Goal: Task Accomplishment & Management: Complete application form

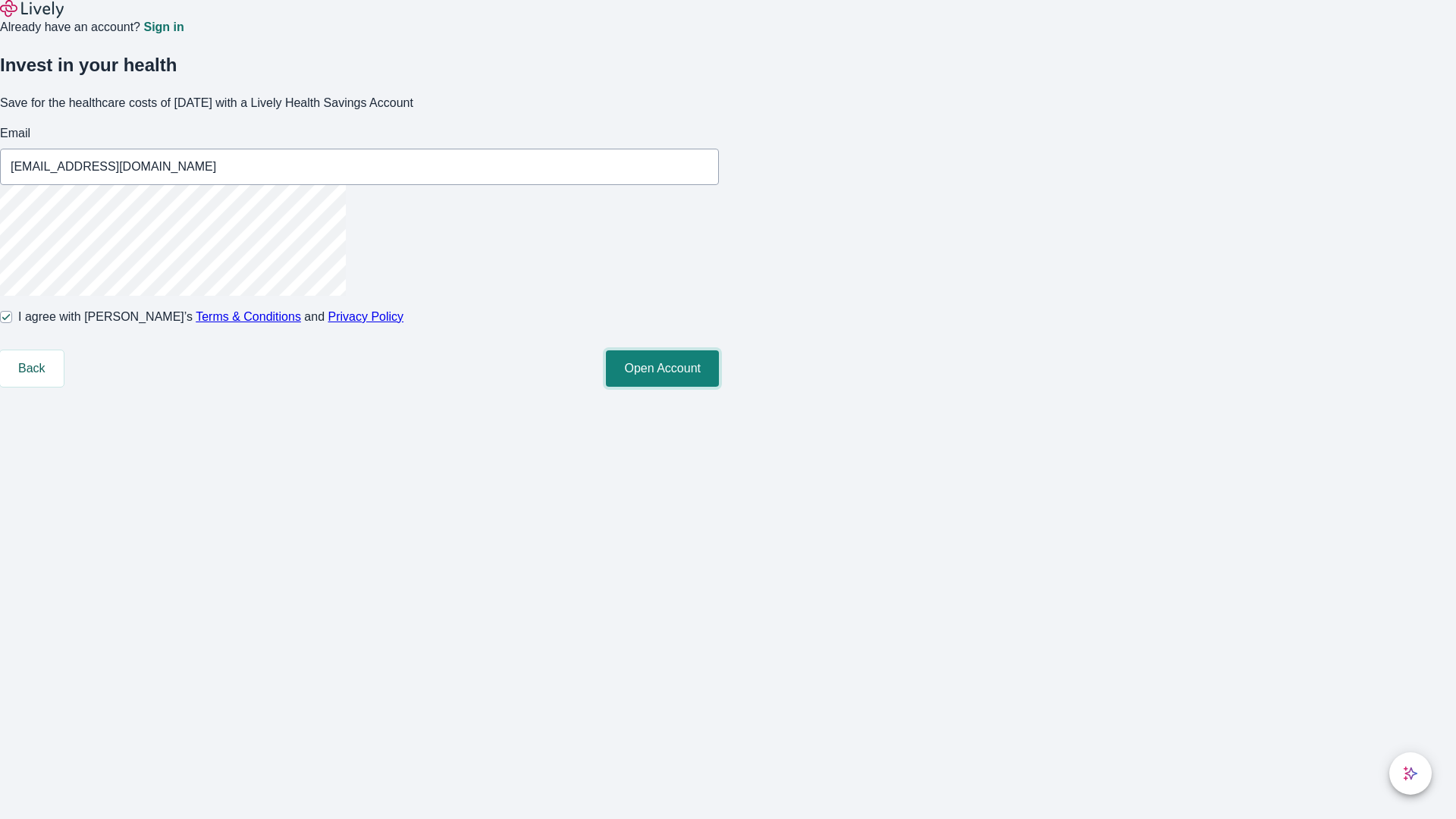
click at [719, 386] on button "Open Account" at bounding box center [662, 368] width 113 height 36
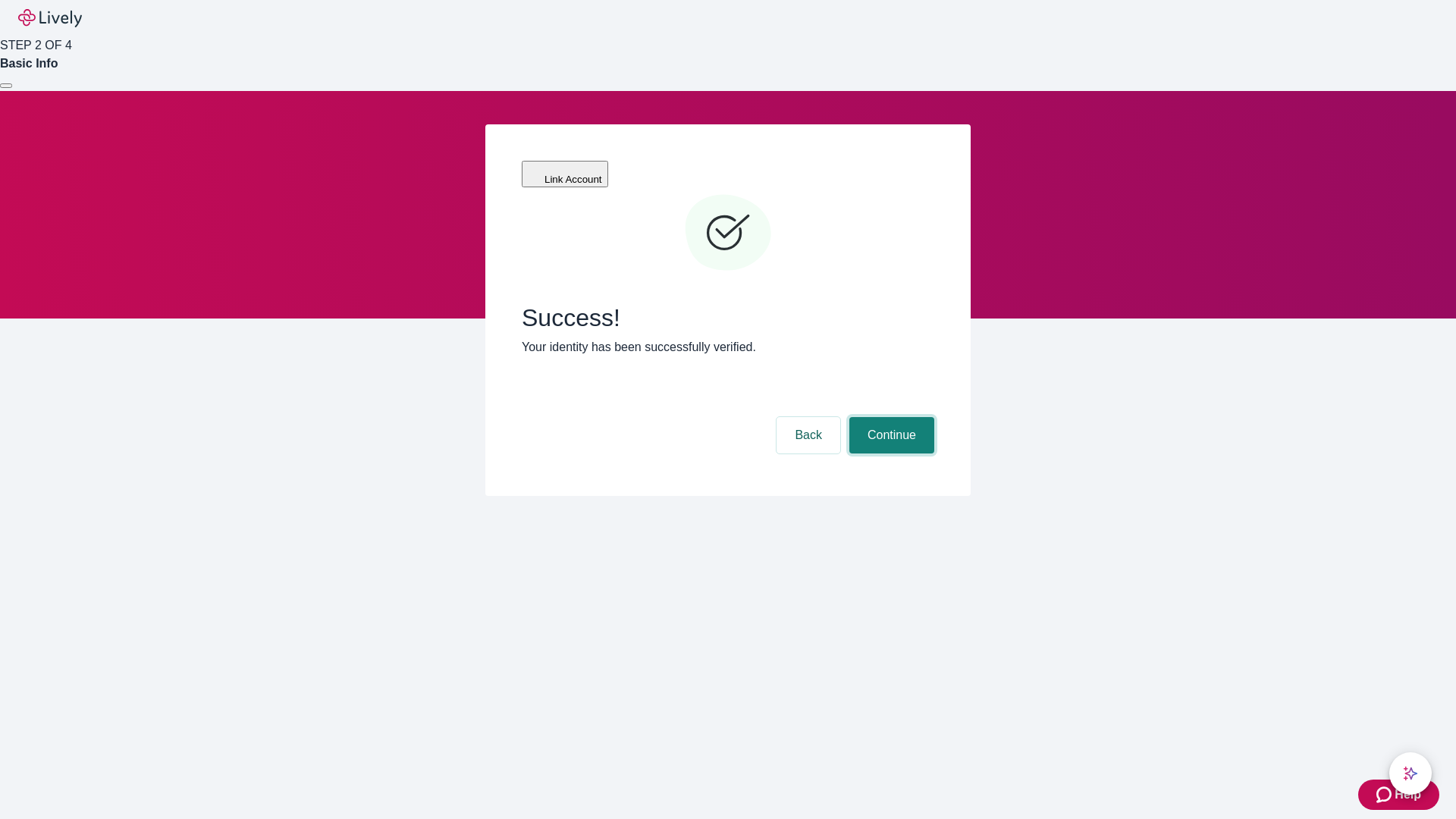
click at [889, 417] on button "Continue" at bounding box center [892, 434] width 85 height 36
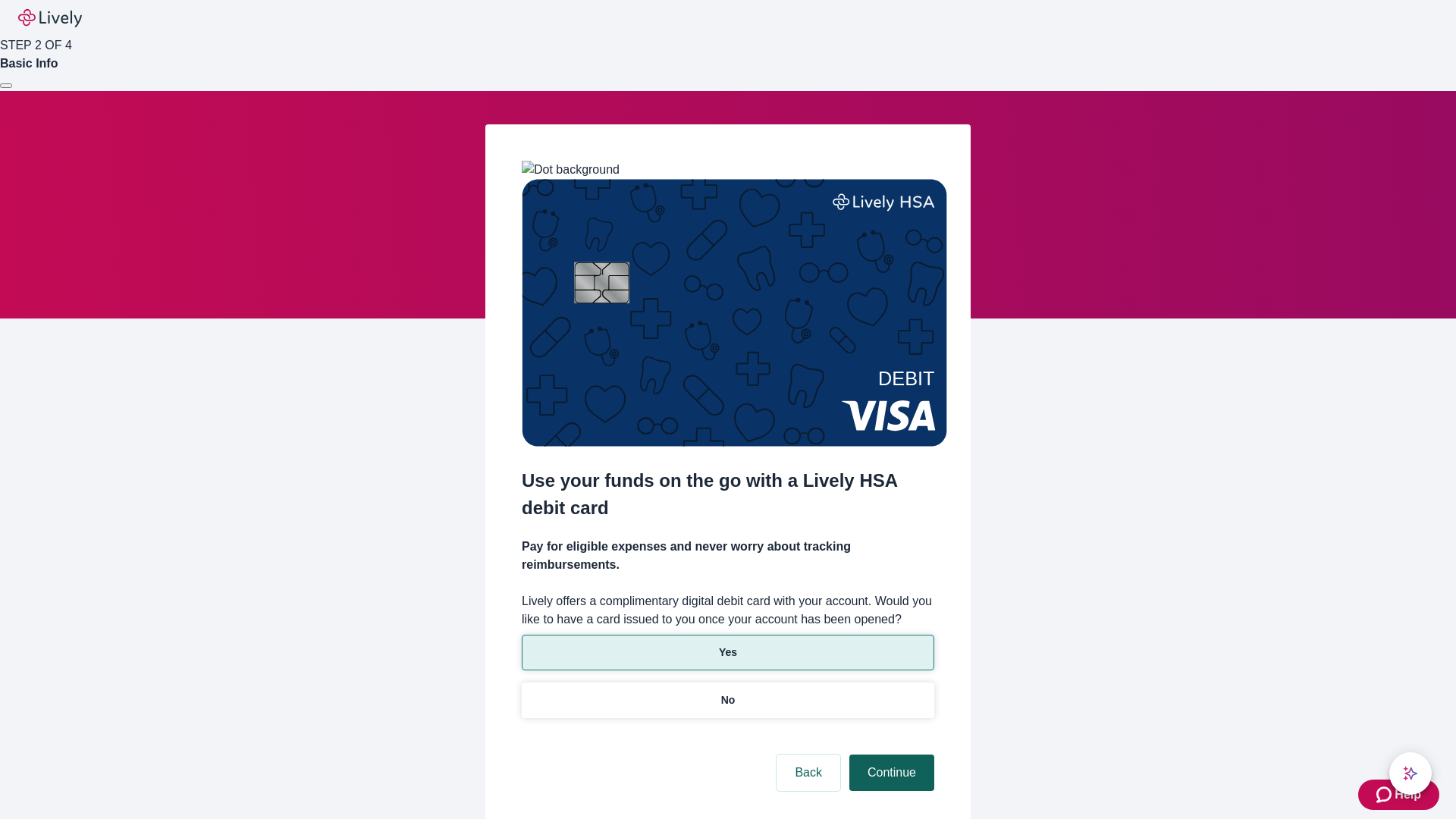
click at [727, 692] on p "No" at bounding box center [729, 699] width 15 height 16
click at [889, 754] on button "Continue" at bounding box center [892, 772] width 85 height 36
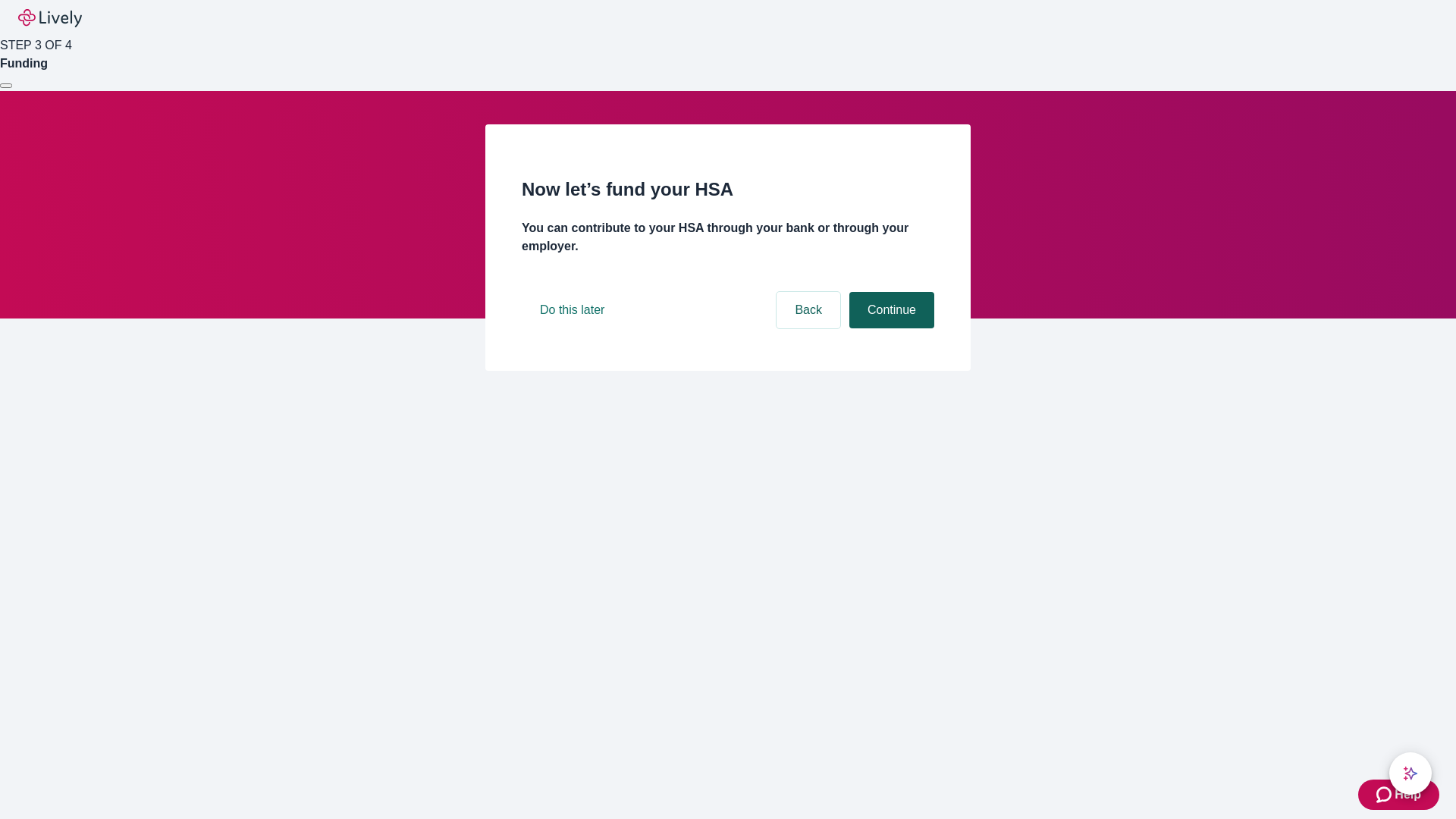
click at [889, 328] on button "Continue" at bounding box center [892, 309] width 85 height 36
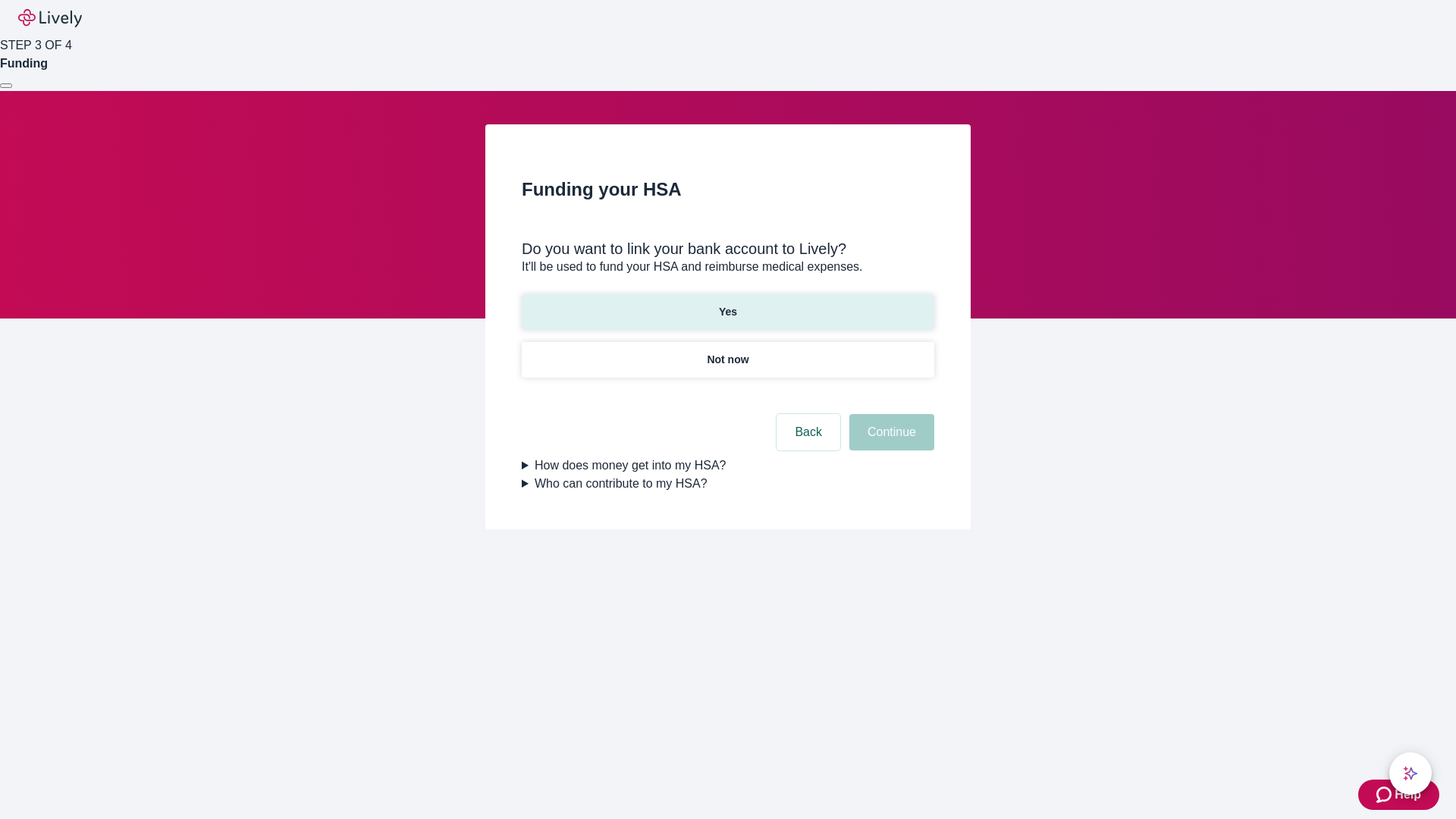
click at [727, 304] on p "Yes" at bounding box center [728, 312] width 18 height 16
click at [889, 414] on button "Continue" at bounding box center [892, 432] width 85 height 36
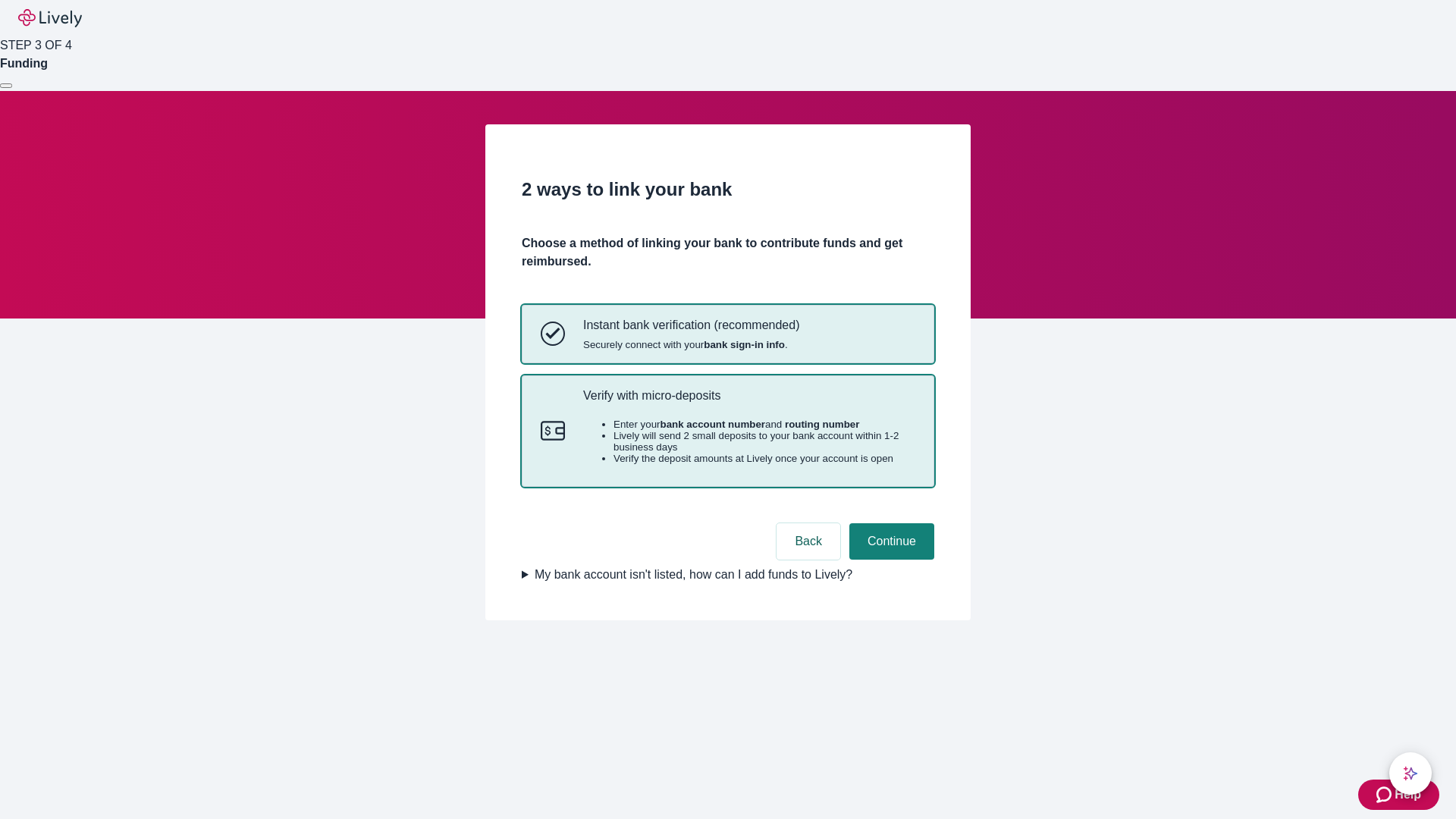
click at [748, 402] on p "Verify with micro-deposits" at bounding box center [749, 396] width 332 height 15
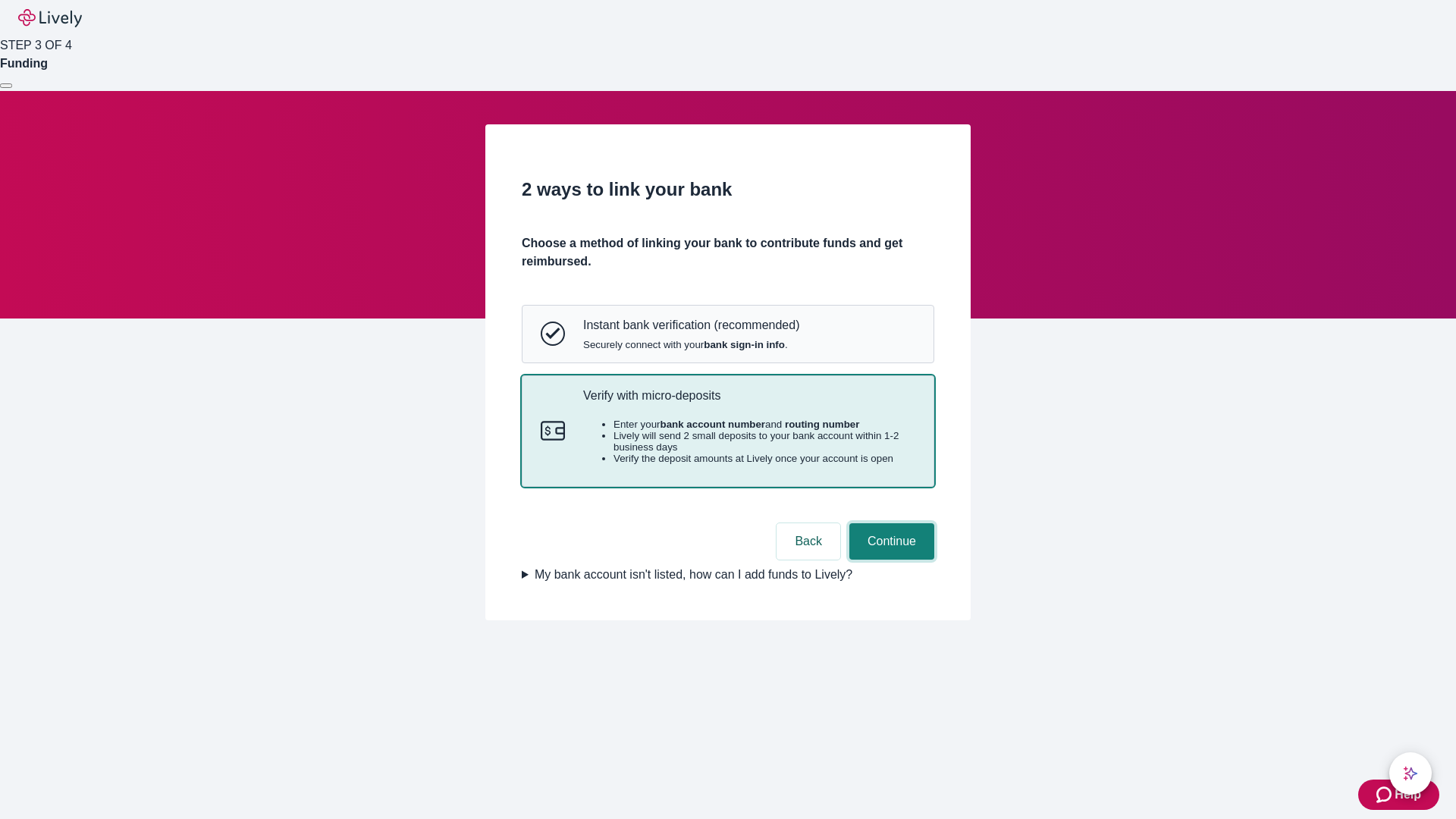
click at [889, 560] on button "Continue" at bounding box center [892, 540] width 85 height 36
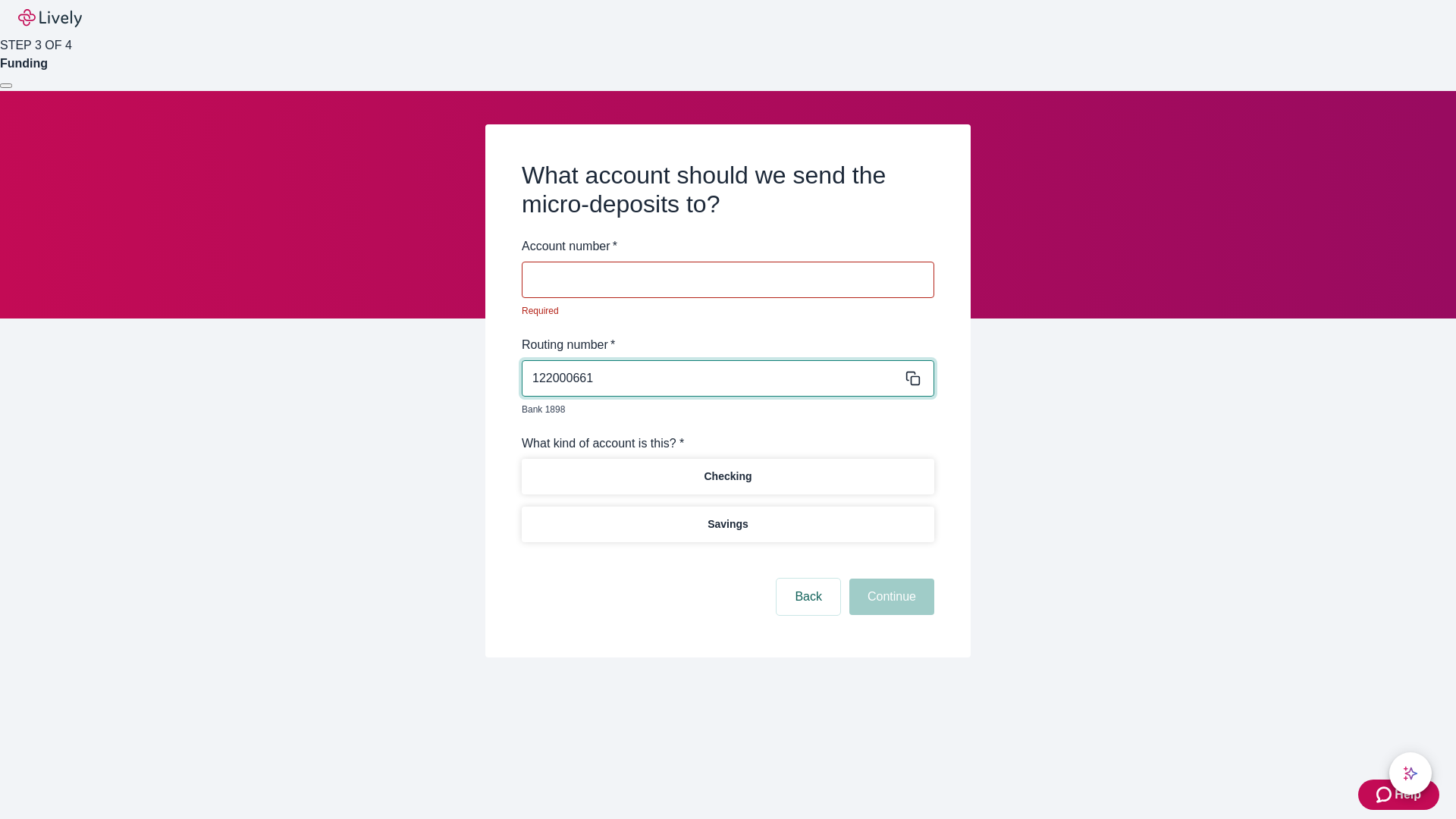
type input "122000661"
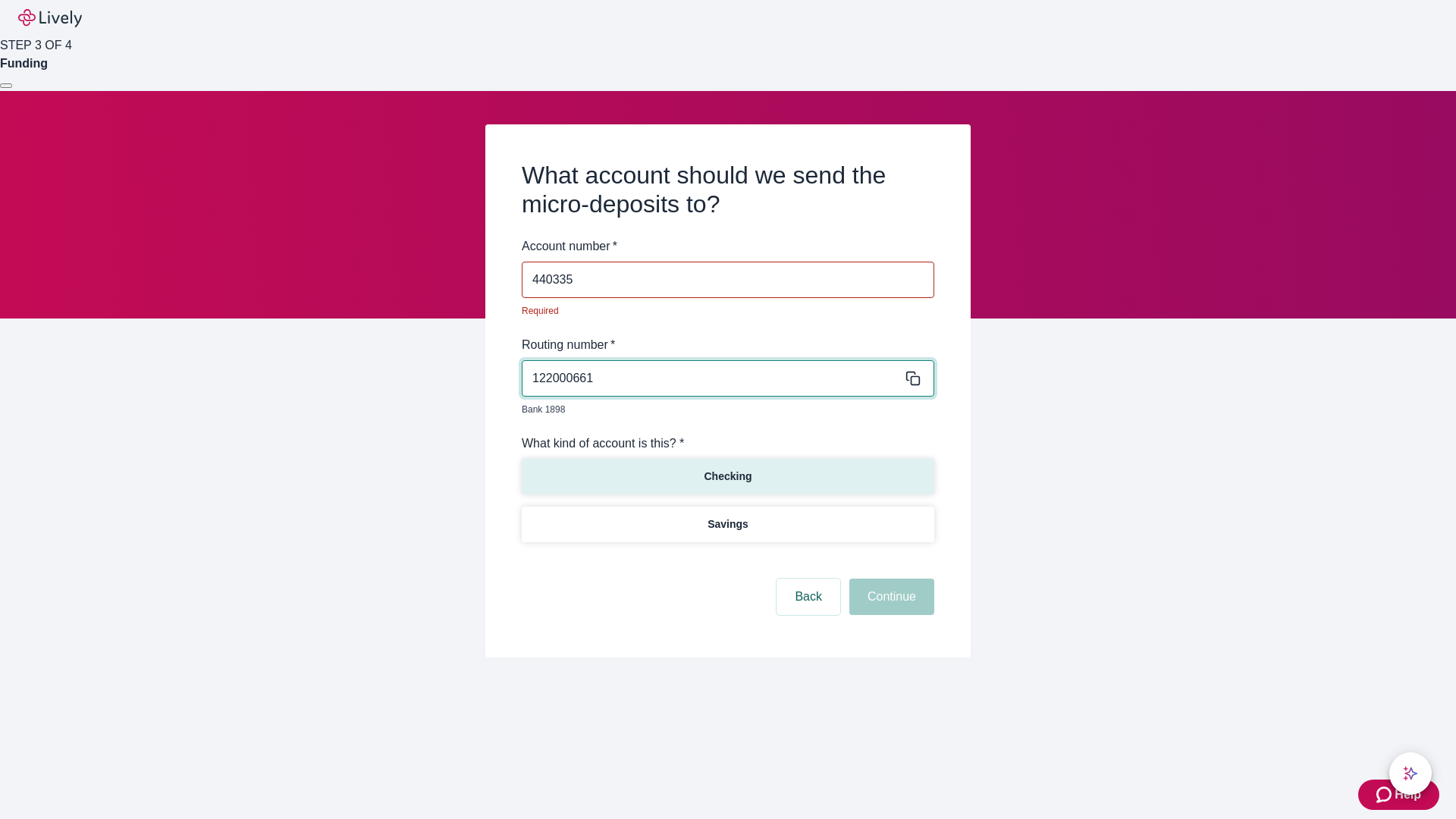
type input "440335"
click at [727, 469] on p "Checking" at bounding box center [728, 476] width 48 height 16
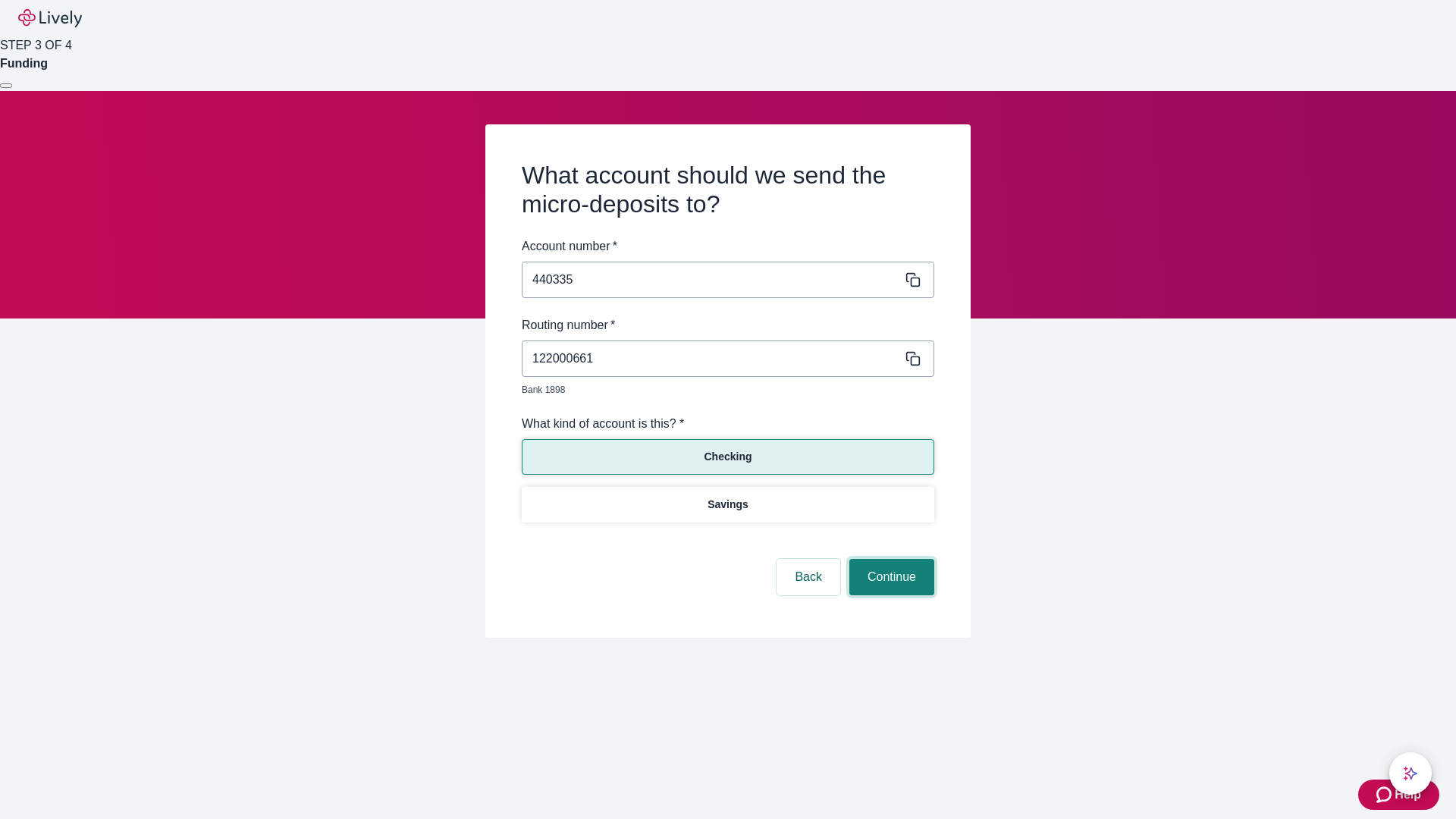
click at [889, 560] on button "Continue" at bounding box center [892, 576] width 85 height 36
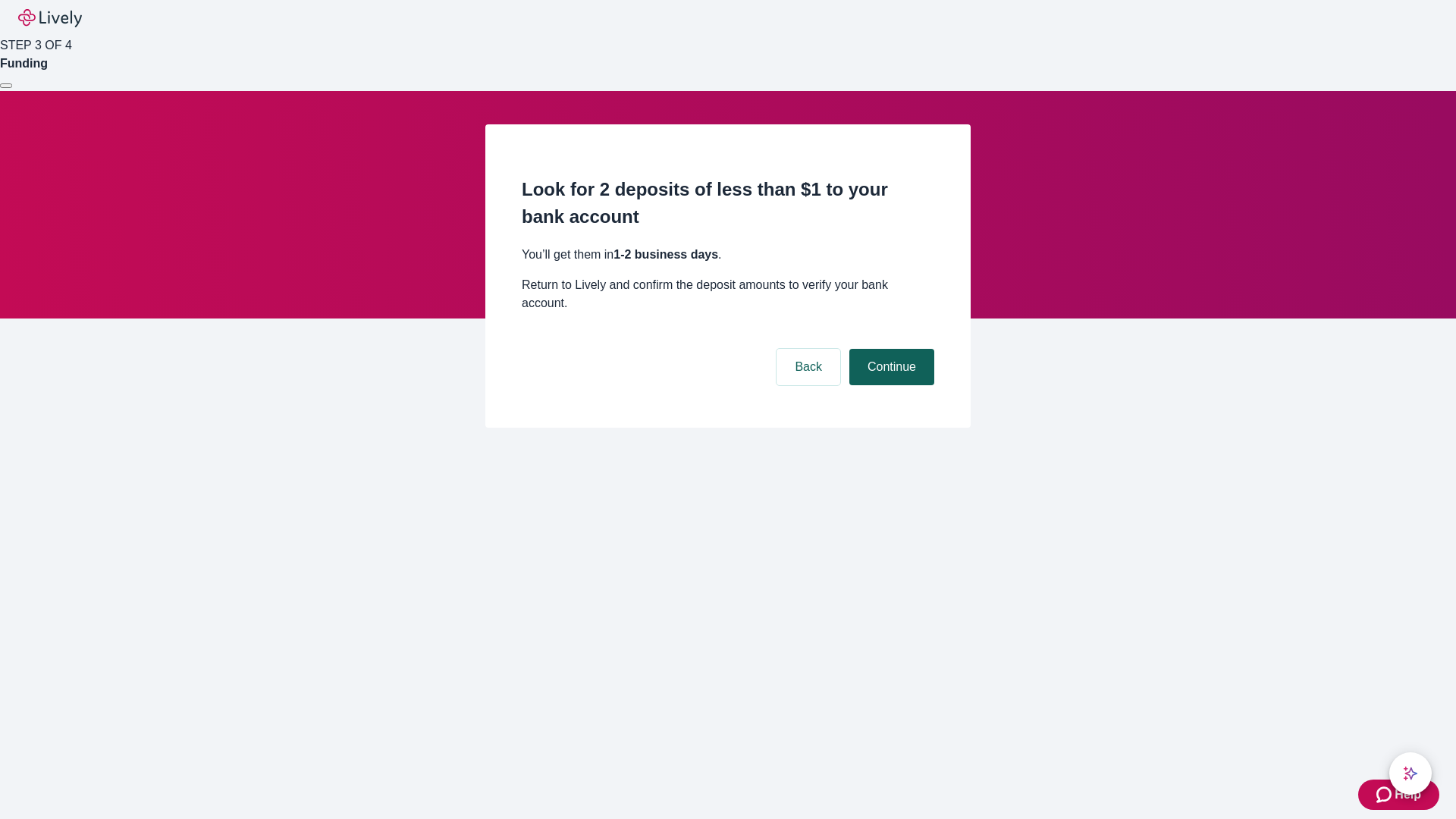
click at [889, 349] on button "Continue" at bounding box center [892, 366] width 85 height 36
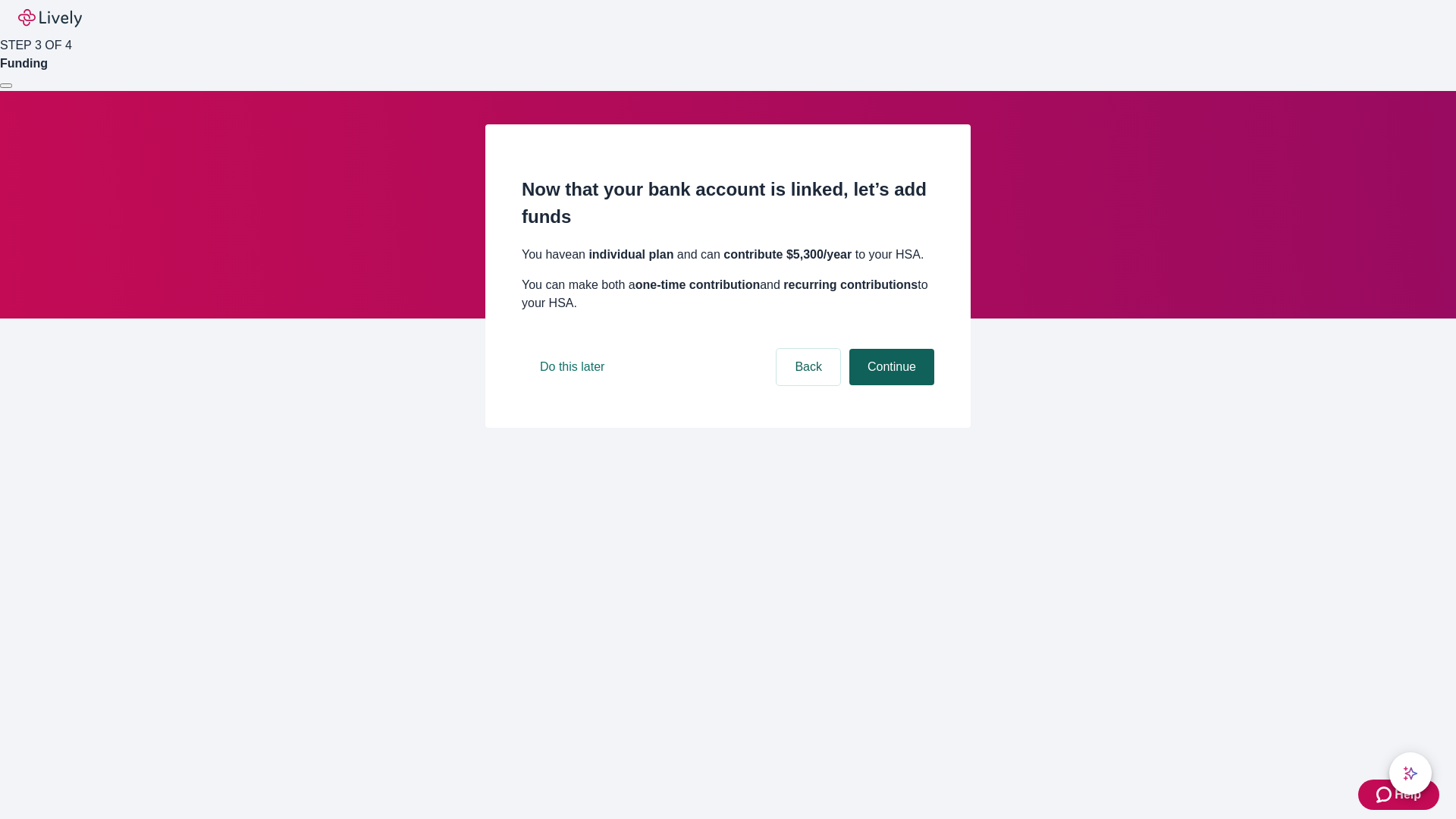
click at [889, 386] on button "Continue" at bounding box center [892, 366] width 85 height 36
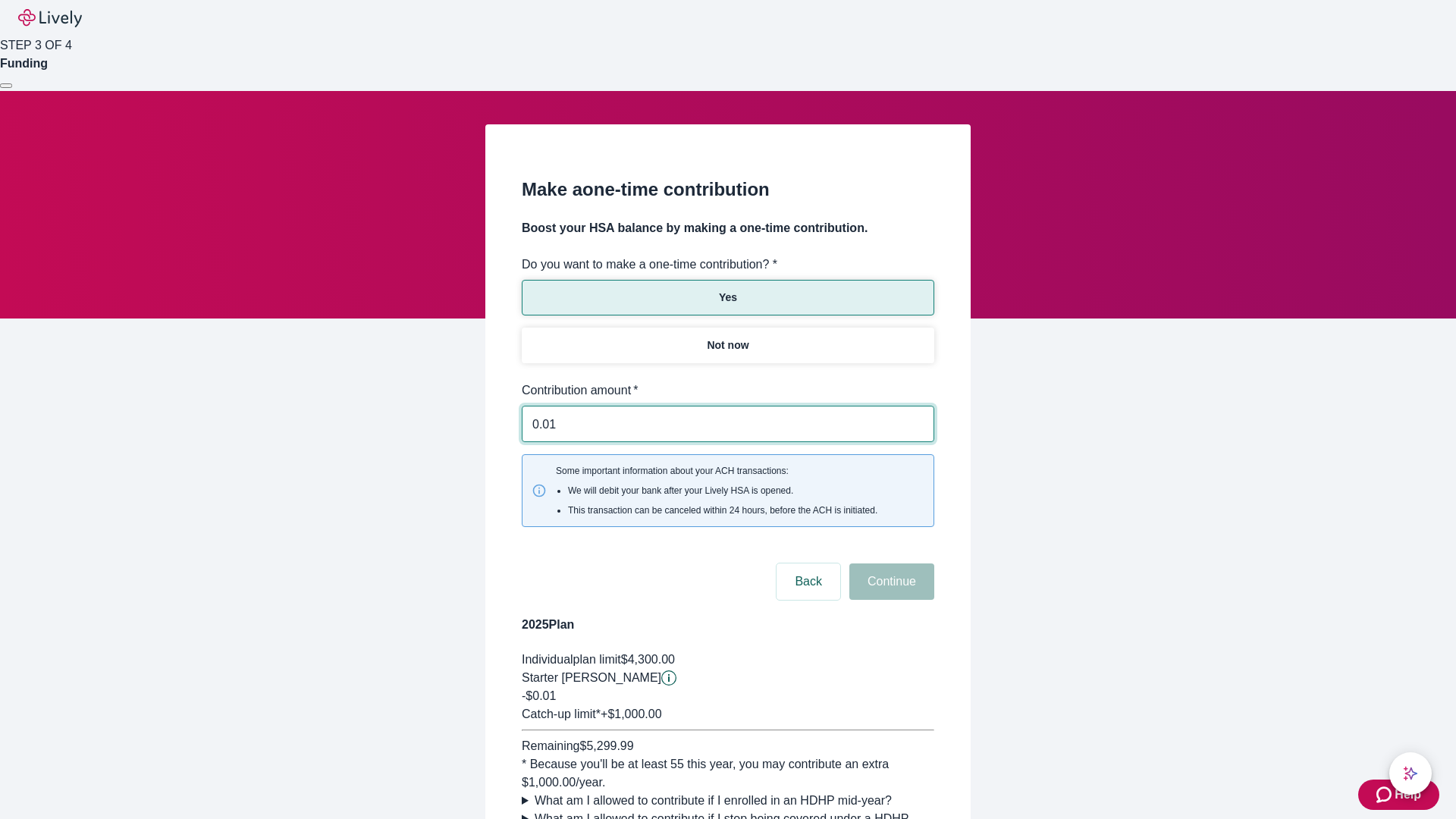
type input "0.01"
click at [889, 564] on button "Continue" at bounding box center [892, 581] width 85 height 36
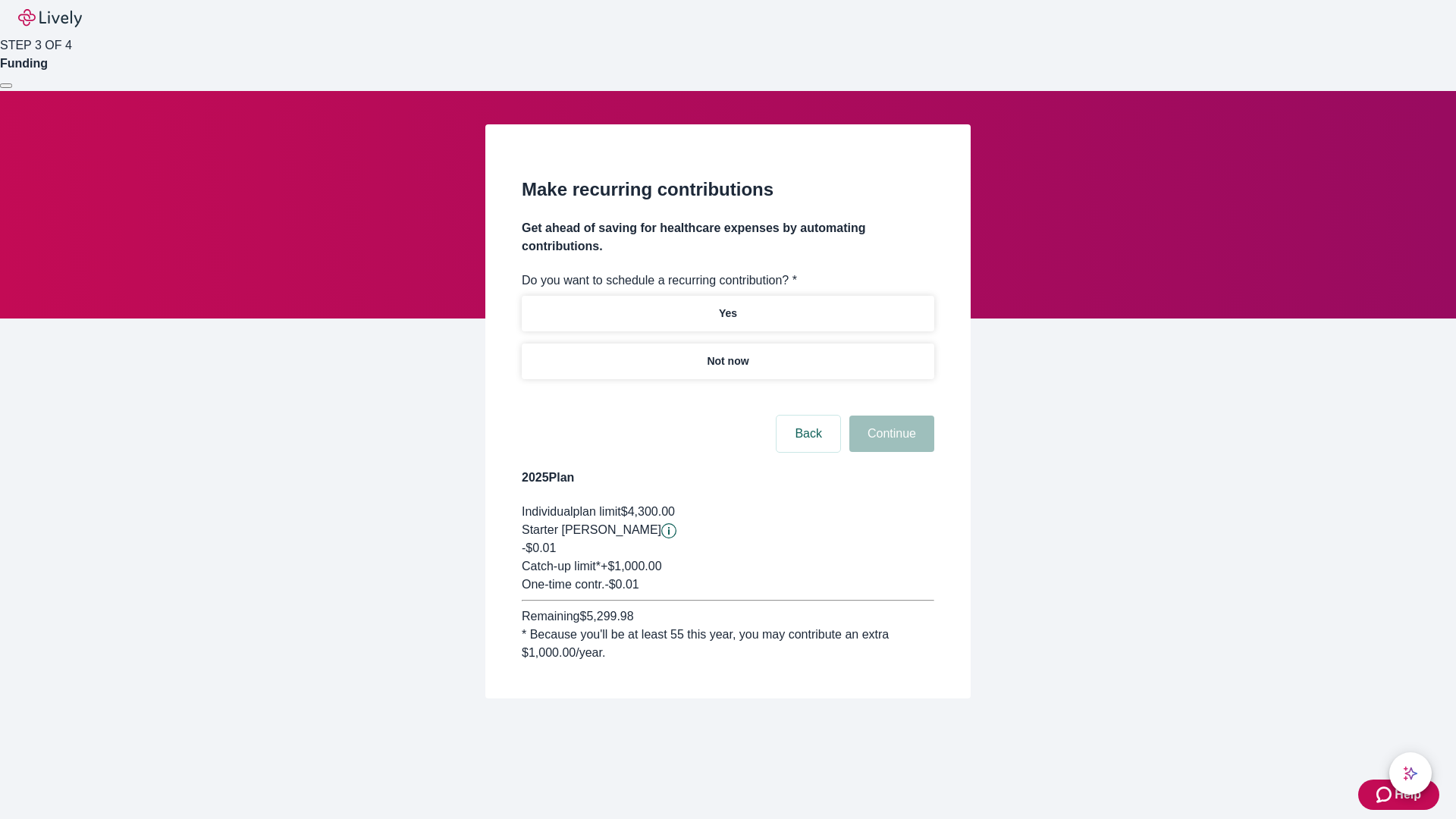
click at [727, 353] on p "Not now" at bounding box center [727, 361] width 42 height 16
click at [889, 415] on button "Continue" at bounding box center [892, 433] width 85 height 36
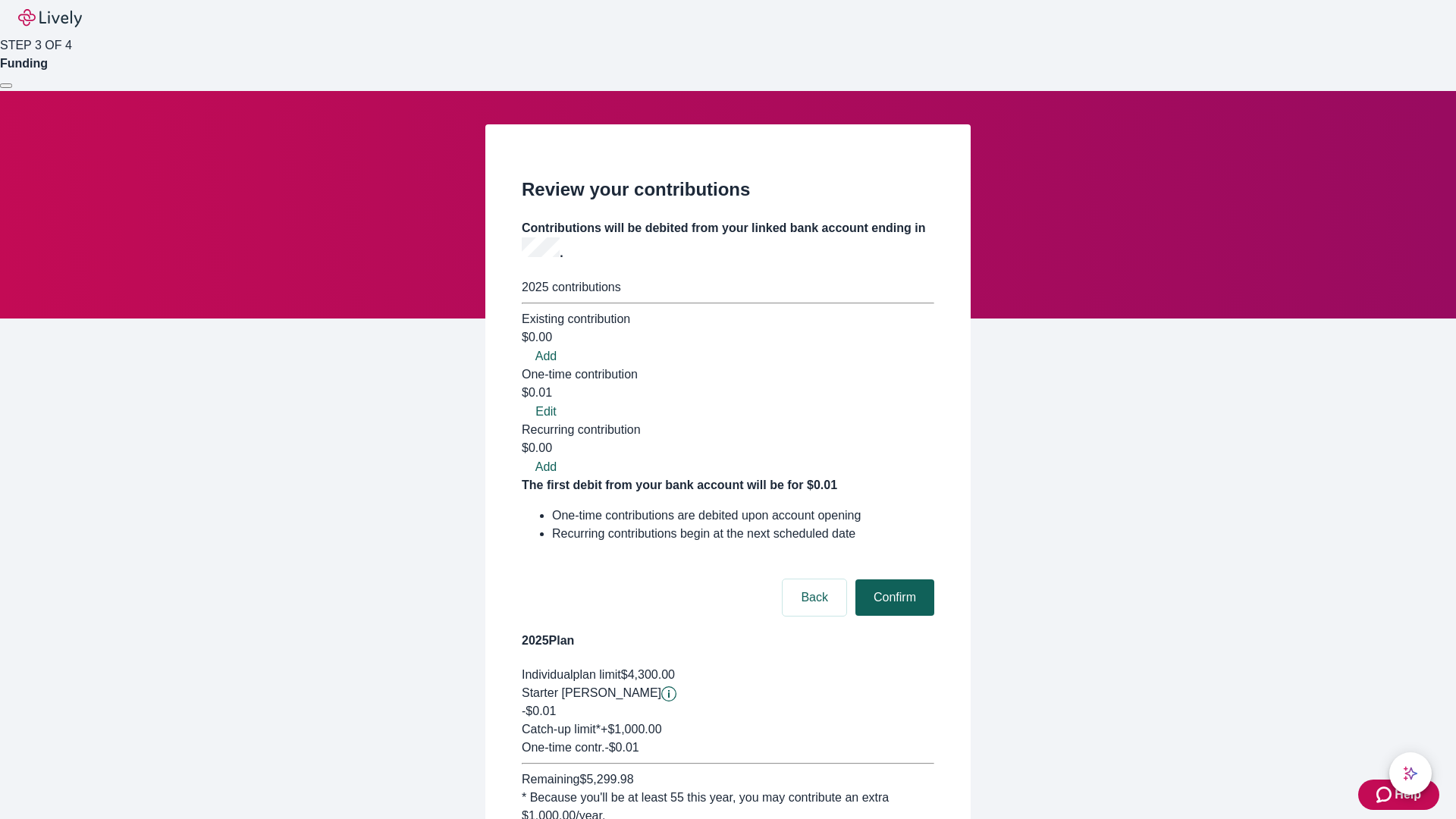
click at [892, 579] on button "Confirm" at bounding box center [894, 597] width 78 height 36
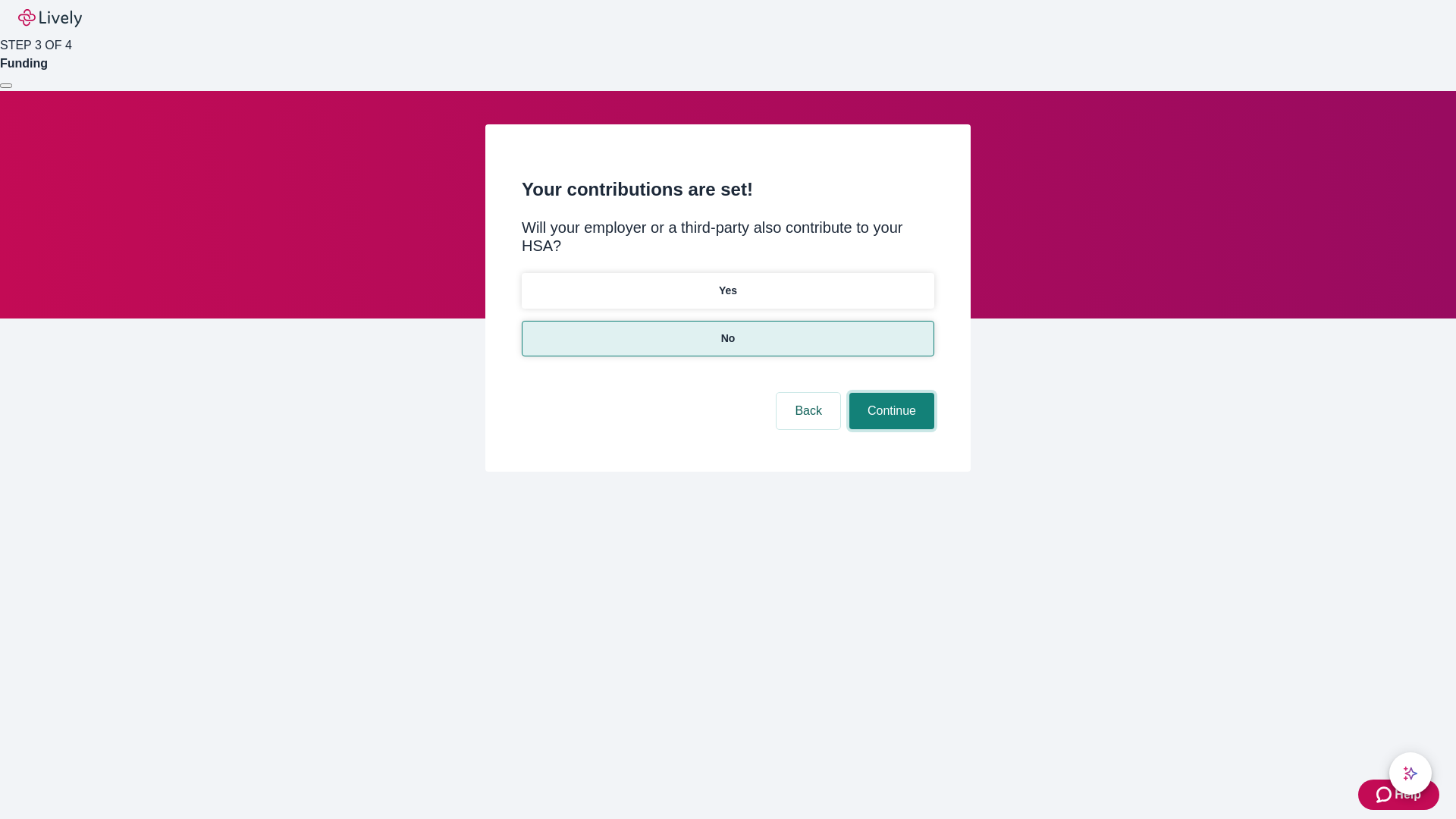
click at [889, 393] on button "Continue" at bounding box center [892, 410] width 85 height 36
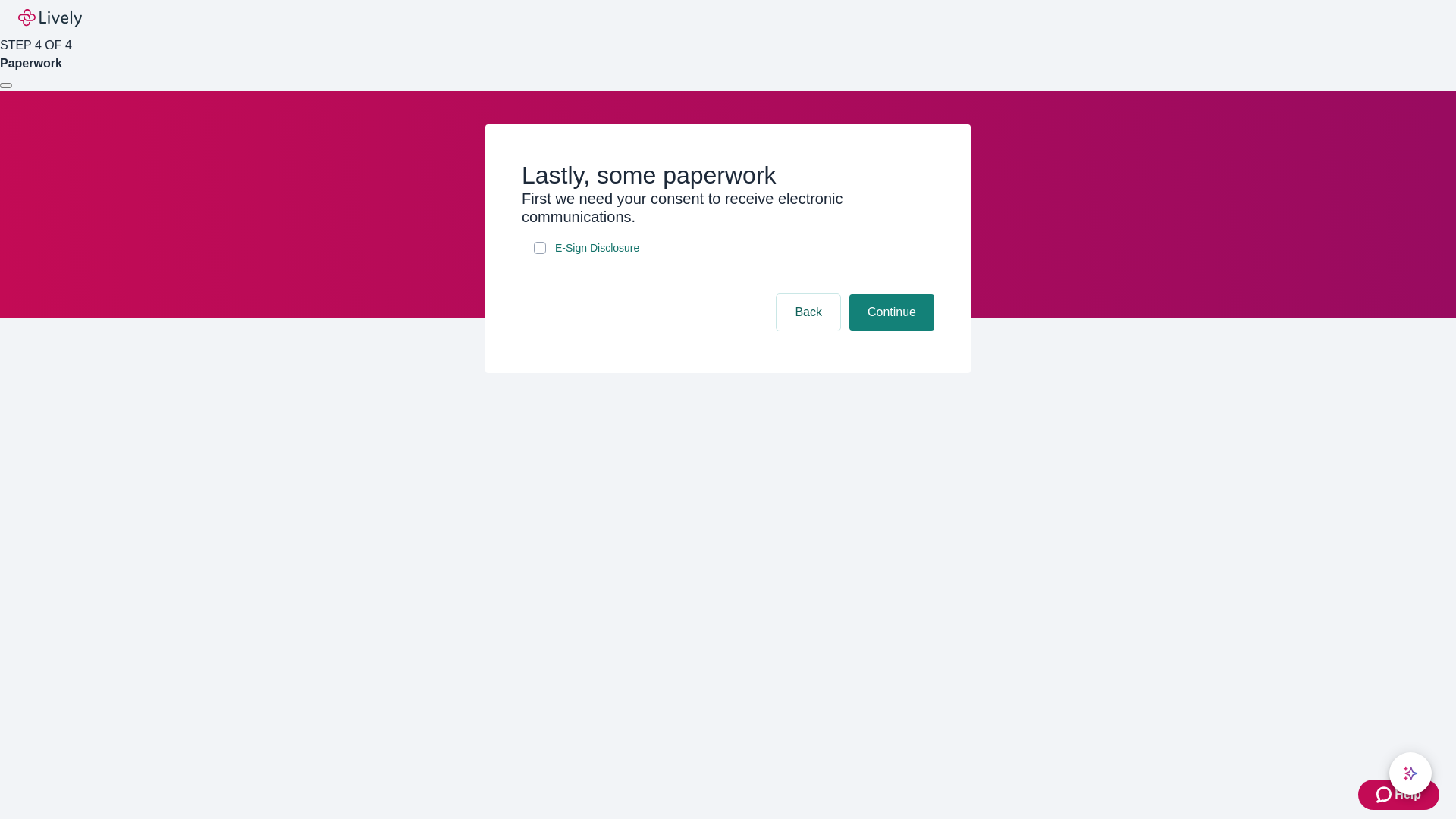
click at [540, 254] on input "E-Sign Disclosure" at bounding box center [540, 247] width 12 height 12
checkbox input "true"
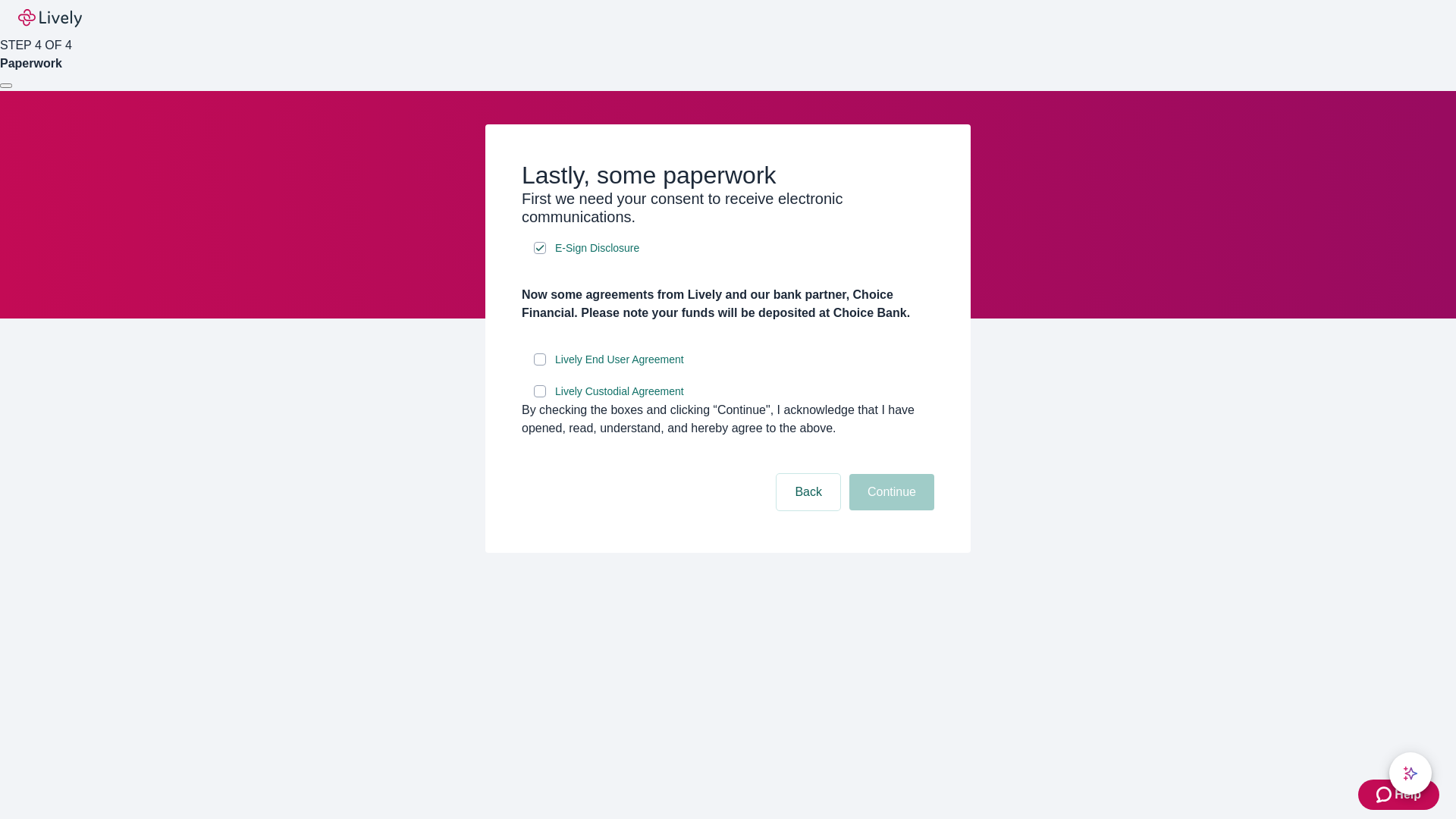
click at [540, 365] on input "Lively End User Agreement" at bounding box center [540, 359] width 12 height 12
checkbox input "true"
click at [540, 398] on input "Lively Custodial Agreement" at bounding box center [540, 391] width 12 height 12
checkbox input "true"
click at [889, 510] on button "Continue" at bounding box center [892, 492] width 85 height 36
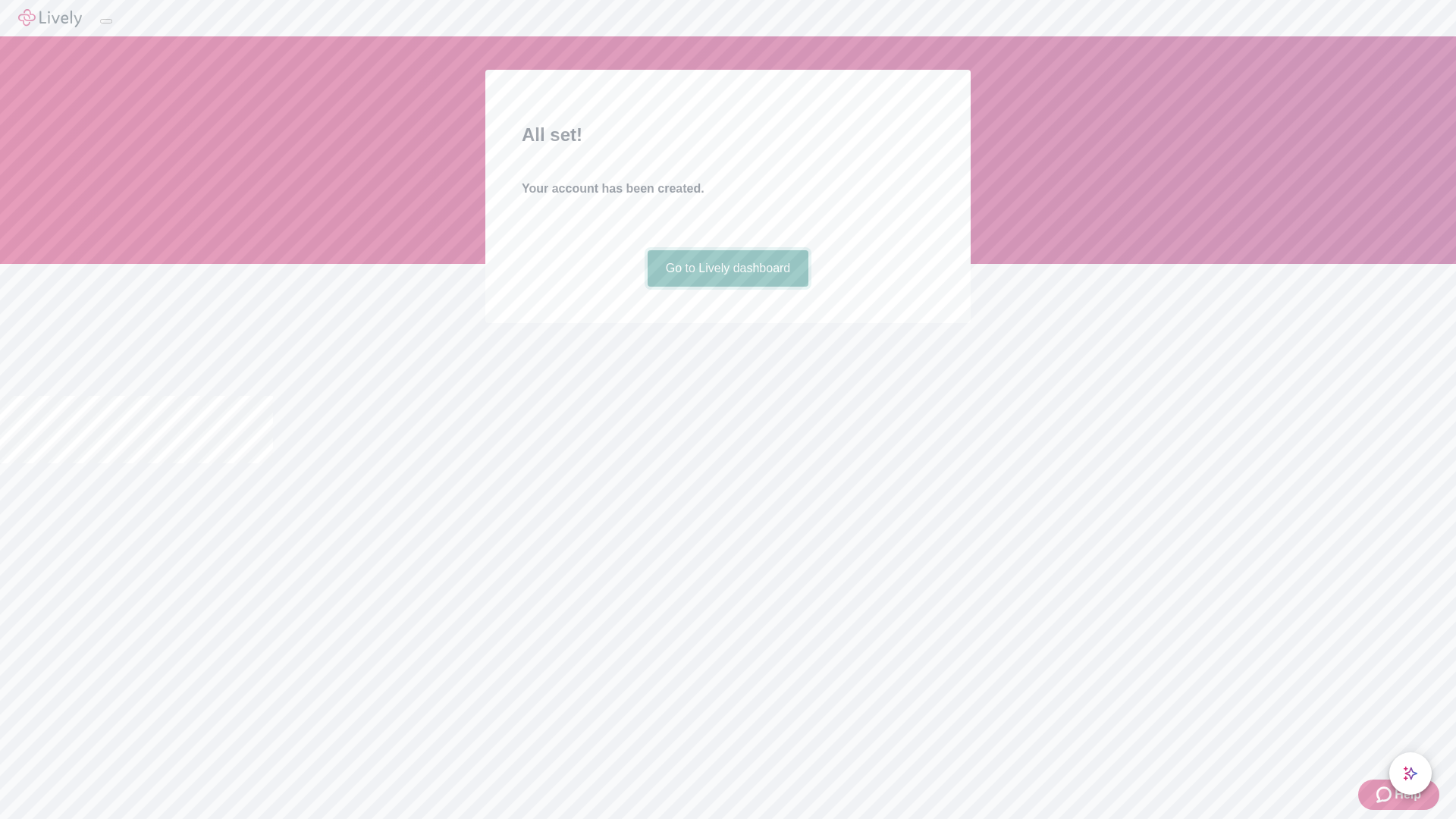
click at [727, 287] on link "Go to Lively dashboard" at bounding box center [728, 267] width 161 height 36
